Goal: Share content

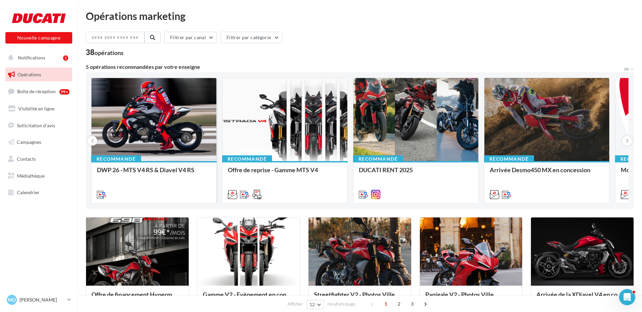
click at [173, 118] on div at bounding box center [153, 120] width 125 height 84
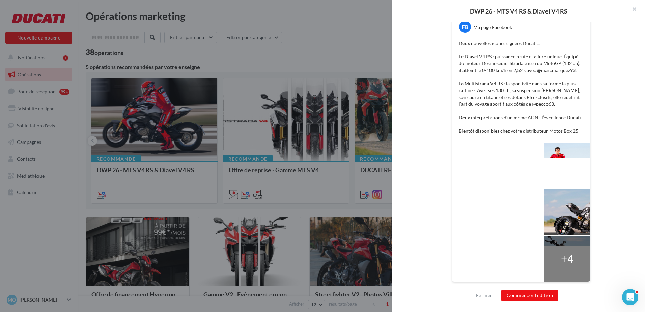
scroll to position [135, 0]
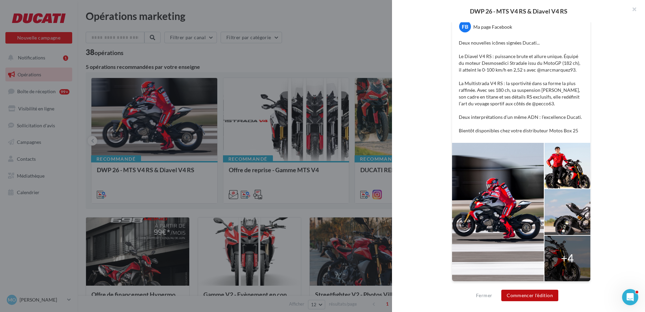
click at [534, 297] on button "Commencer l'édition" at bounding box center [529, 294] width 57 height 11
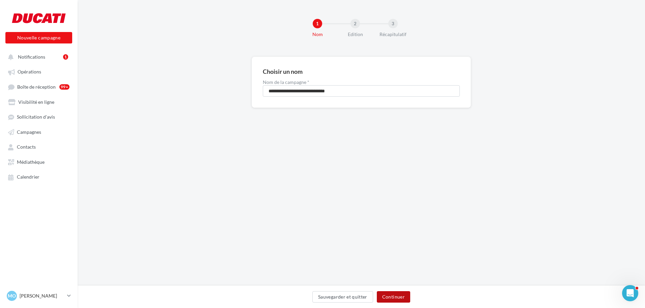
click at [395, 297] on button "Continuer" at bounding box center [393, 296] width 33 height 11
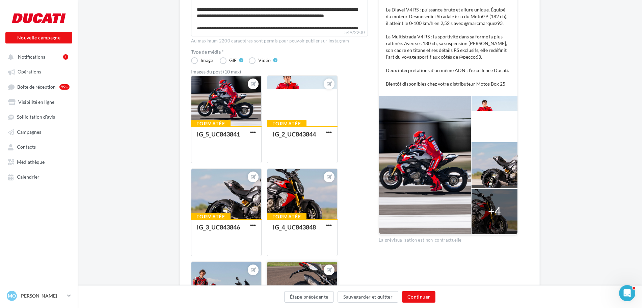
scroll to position [135, 0]
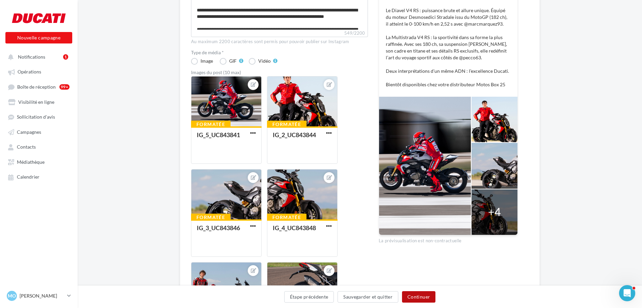
click at [429, 300] on button "Continuer" at bounding box center [418, 296] width 33 height 11
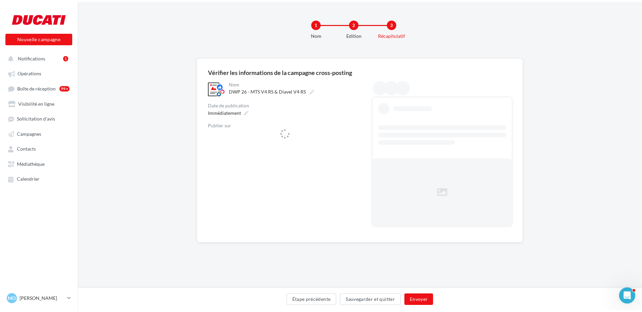
scroll to position [0, 0]
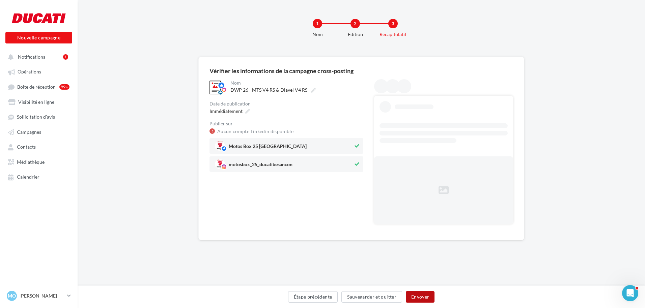
click at [429, 300] on button "Envoyer" at bounding box center [420, 296] width 29 height 11
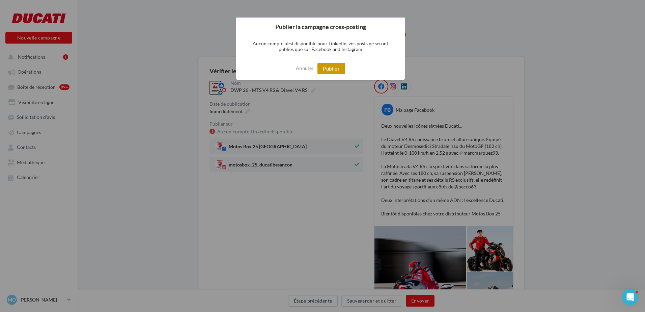
click at [329, 72] on button "Publier" at bounding box center [331, 68] width 28 height 11
